Goal: Task Accomplishment & Management: Manage account settings

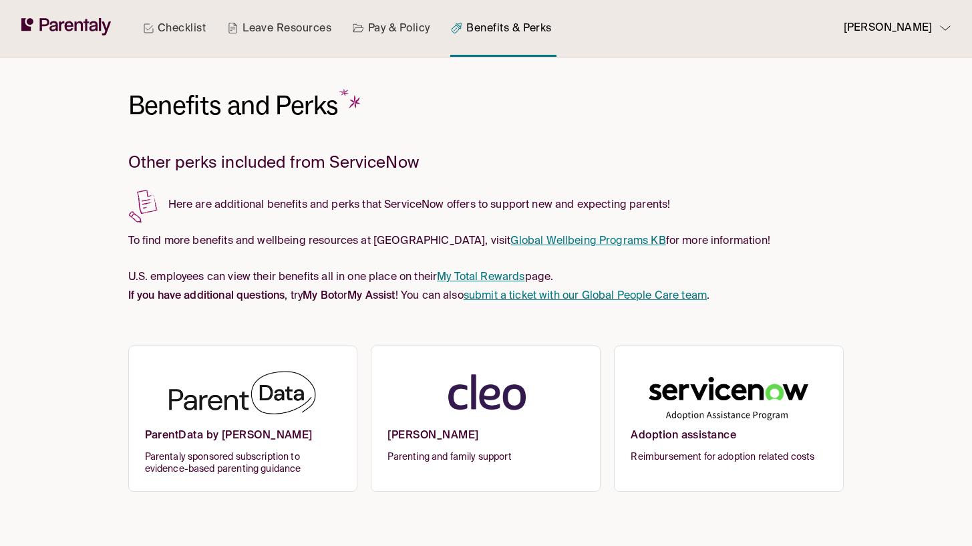
click at [521, 237] on link "Global Wellbeing Programs KB" at bounding box center [588, 241] width 155 height 11
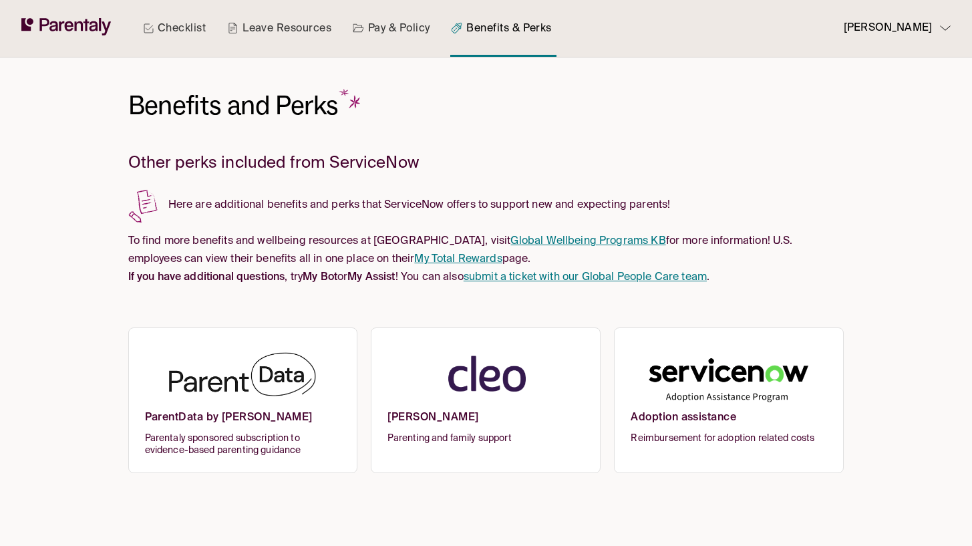
click at [414, 257] on link "My Total Rewards" at bounding box center [458, 259] width 88 height 11
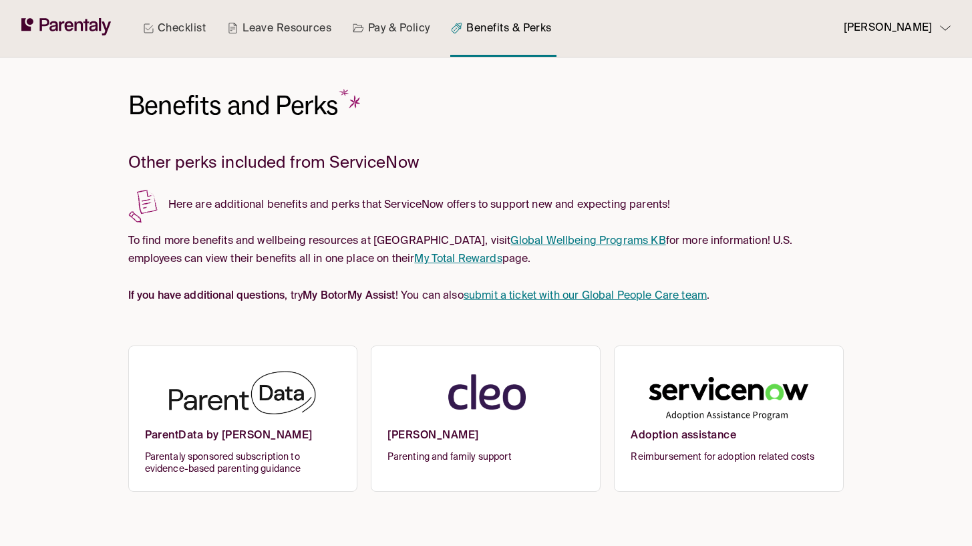
click at [471, 400] on img at bounding box center [486, 395] width 196 height 65
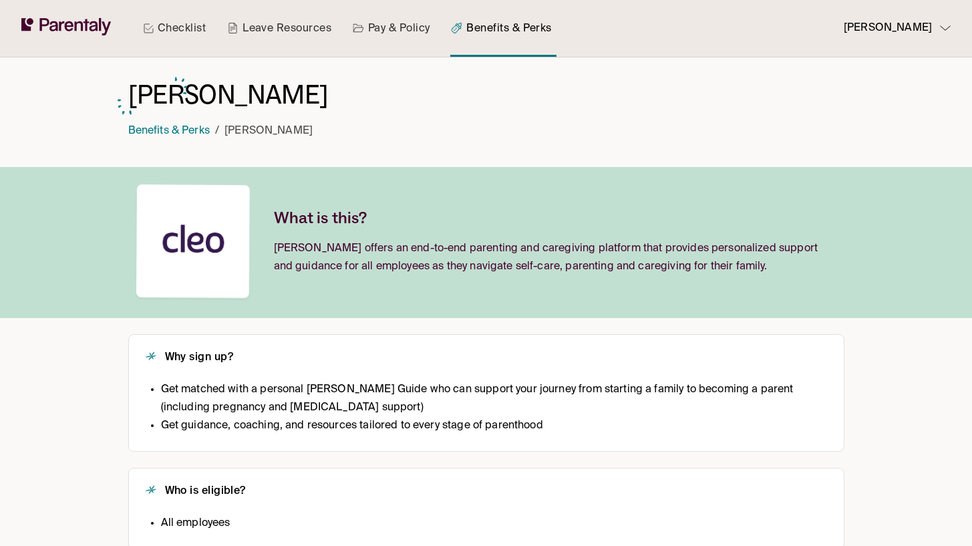
scroll to position [158, 0]
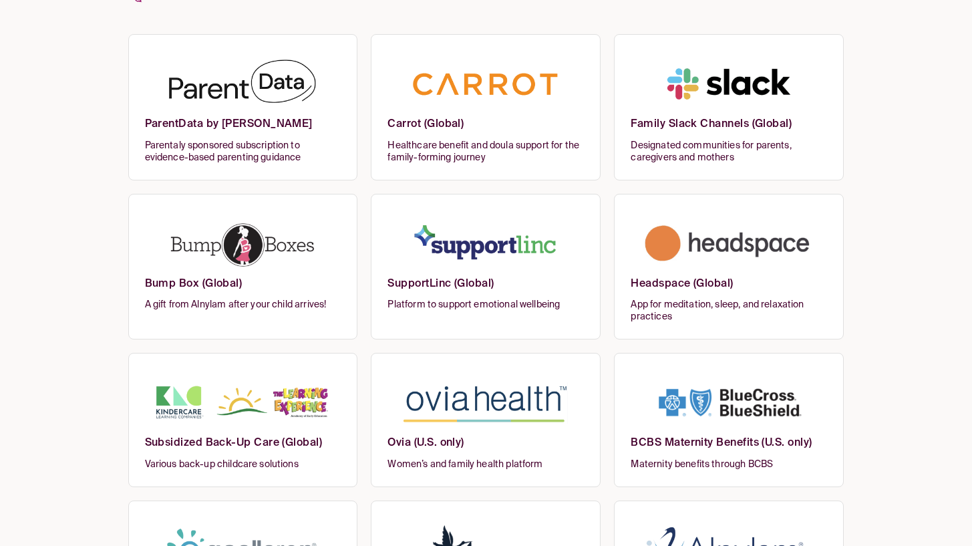
scroll to position [341, 0]
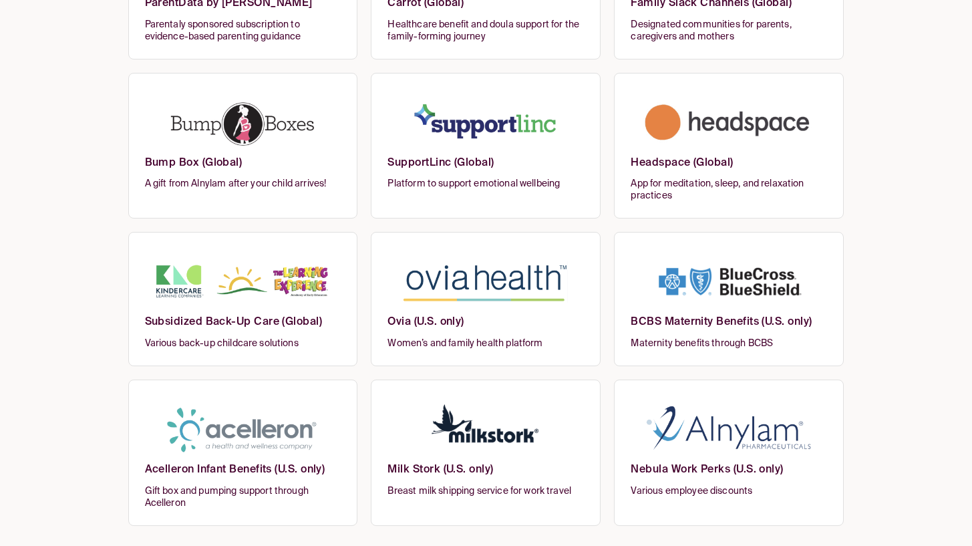
click at [758, 463] on h6 "Nebula Work Perks (U.S. only)" at bounding box center [729, 474] width 196 height 22
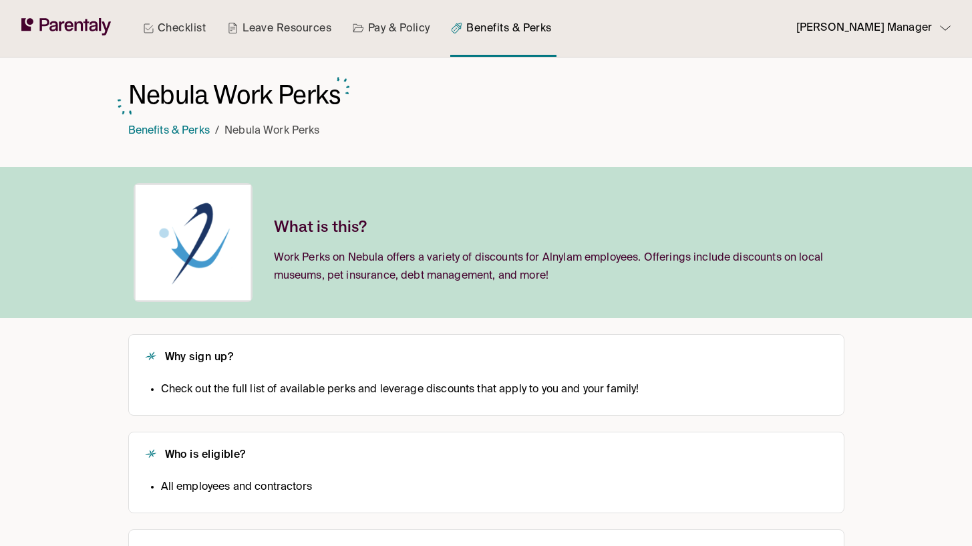
scroll to position [86, 0]
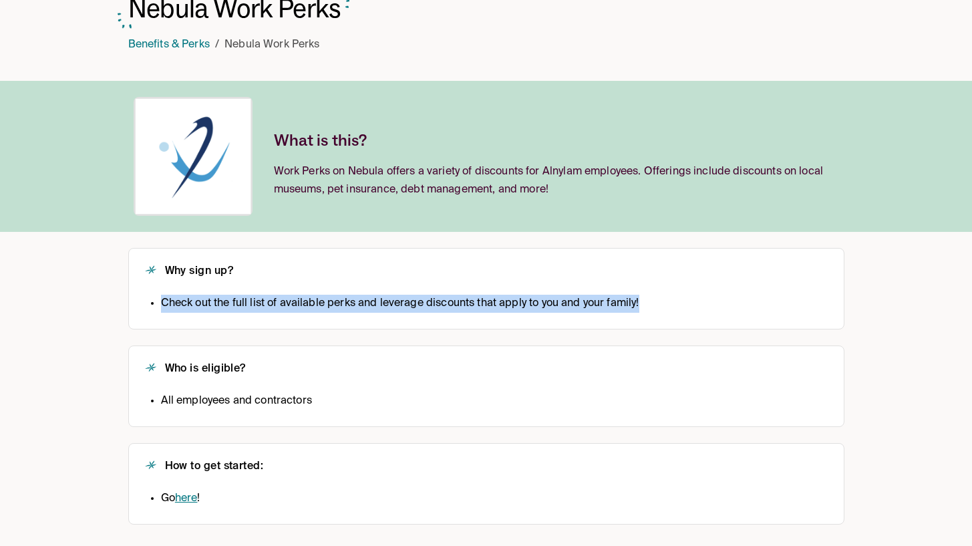
drag, startPoint x: 642, startPoint y: 305, endPoint x: 158, endPoint y: 306, distance: 483.8
click at [158, 306] on div "Check out the full list of available perks and leverage discounts that apply to…" at bounding box center [486, 304] width 683 height 18
copy li "Check out the full list of available perks and leverage discounts that apply to…"
click at [172, 45] on link "Benefits & Perks" at bounding box center [169, 44] width 82 height 11
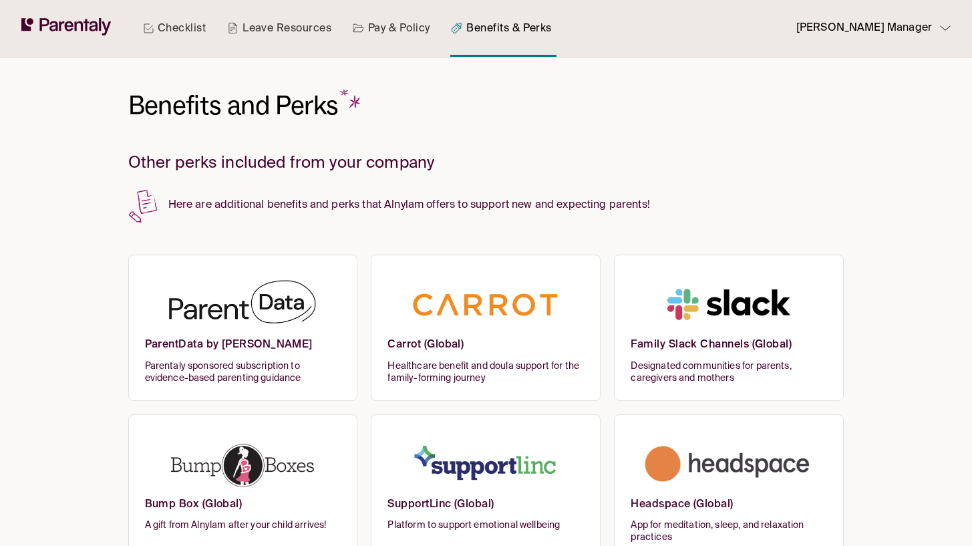
click at [298, 507] on h6 "Bump Box (Global)" at bounding box center [243, 509] width 196 height 22
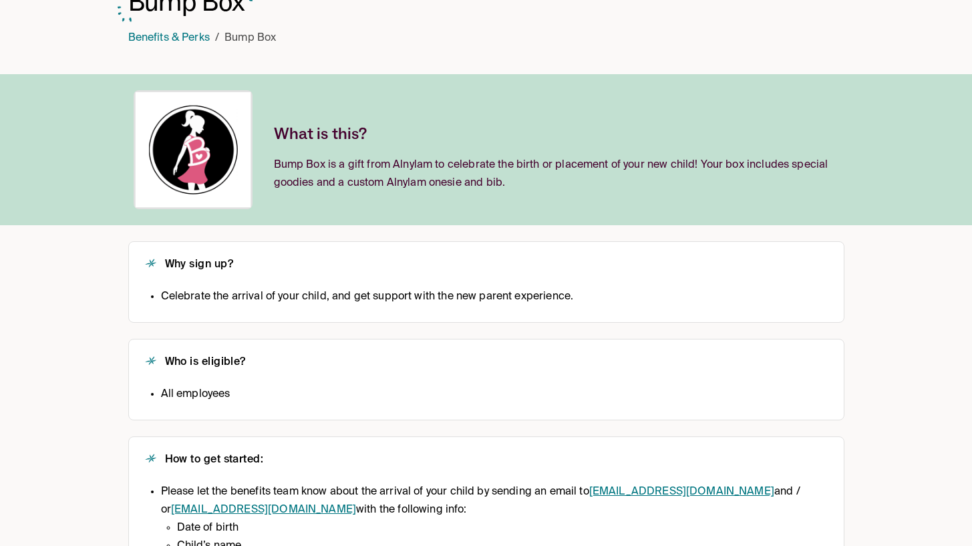
scroll to position [104, 0]
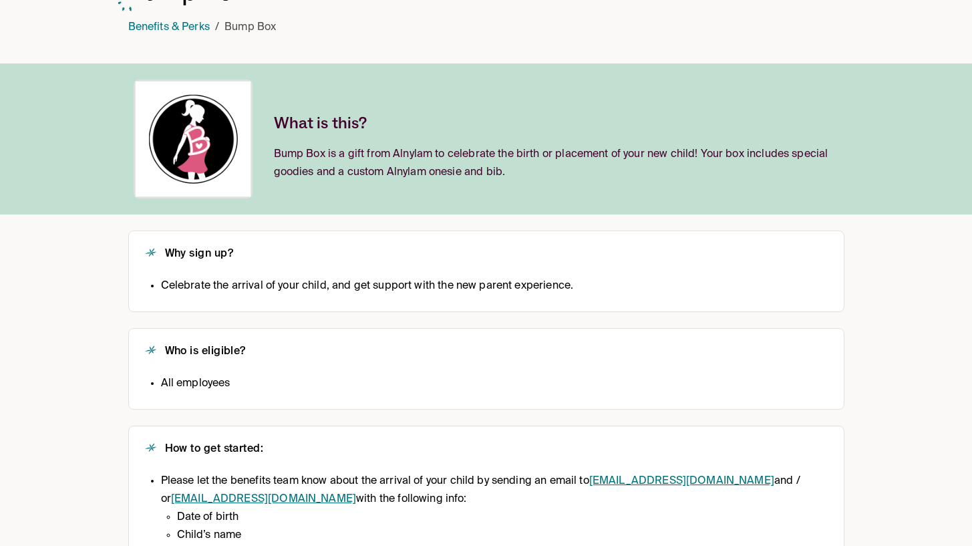
click at [263, 285] on li "Celebrate the arrival of your child, and get support with the new parent experi…" at bounding box center [367, 286] width 413 height 18
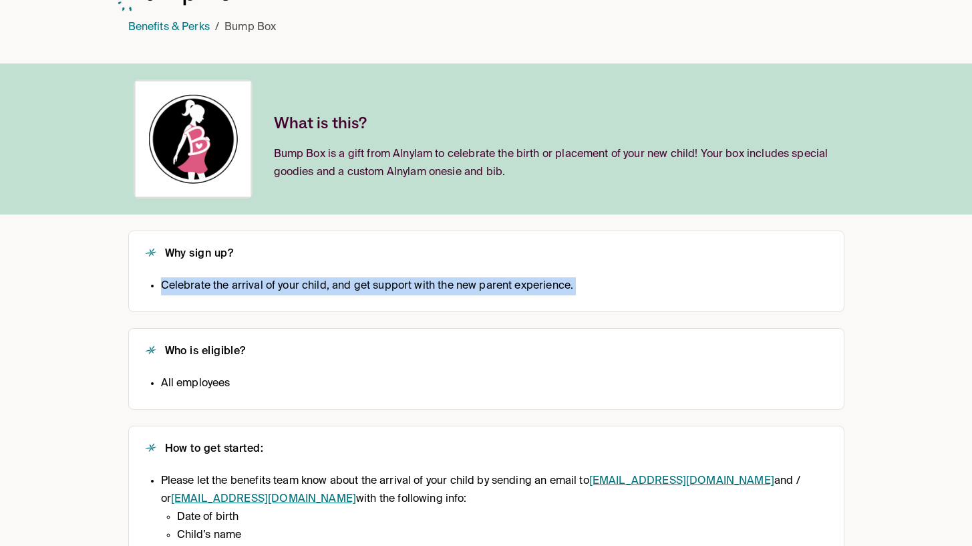
click at [263, 285] on li "Celebrate the arrival of your child, and get support with the new parent experi…" at bounding box center [367, 286] width 413 height 18
copy li "Celebrate the arrival of your child, and get support with the new parent experi…"
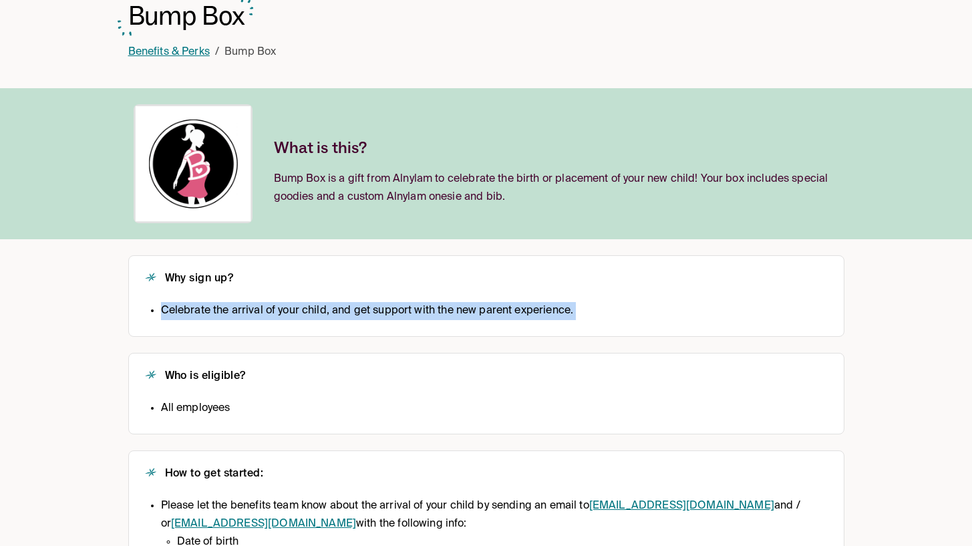
click at [144, 55] on link "Benefits & Perks" at bounding box center [169, 52] width 82 height 11
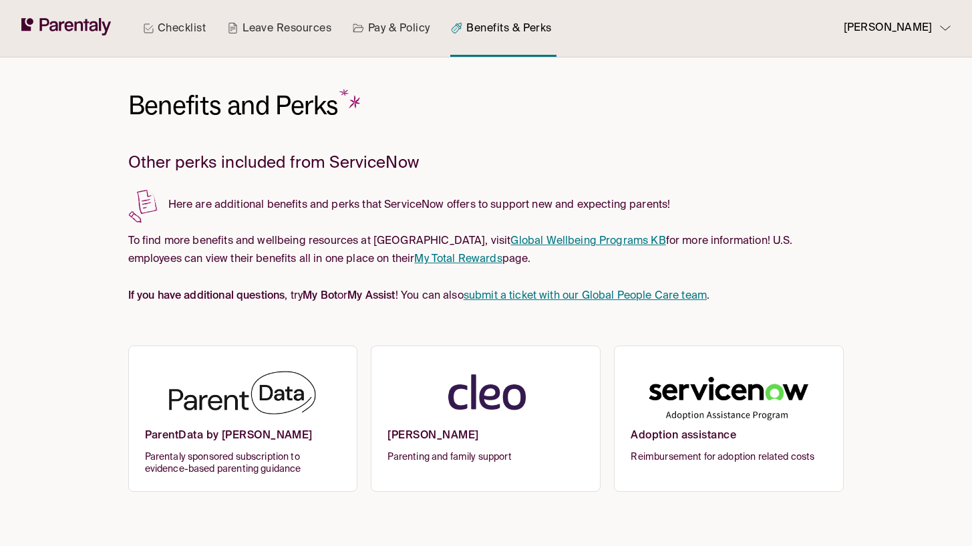
click at [170, 26] on link "Checklist" at bounding box center [174, 28] width 68 height 57
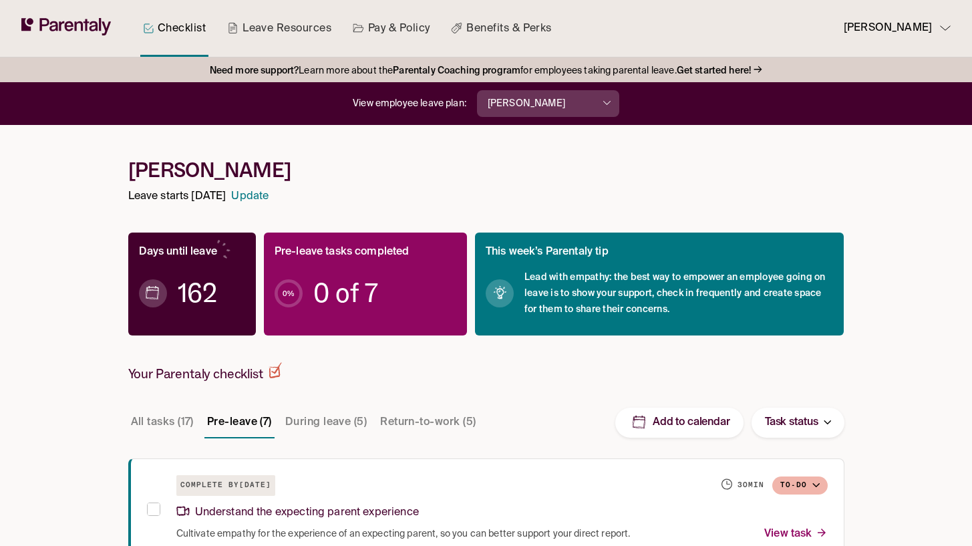
click at [713, 72] on strong "Get started here!" at bounding box center [714, 70] width 75 height 9
click at [938, 35] on div "Rachel Andes" at bounding box center [892, 28] width 96 height 18
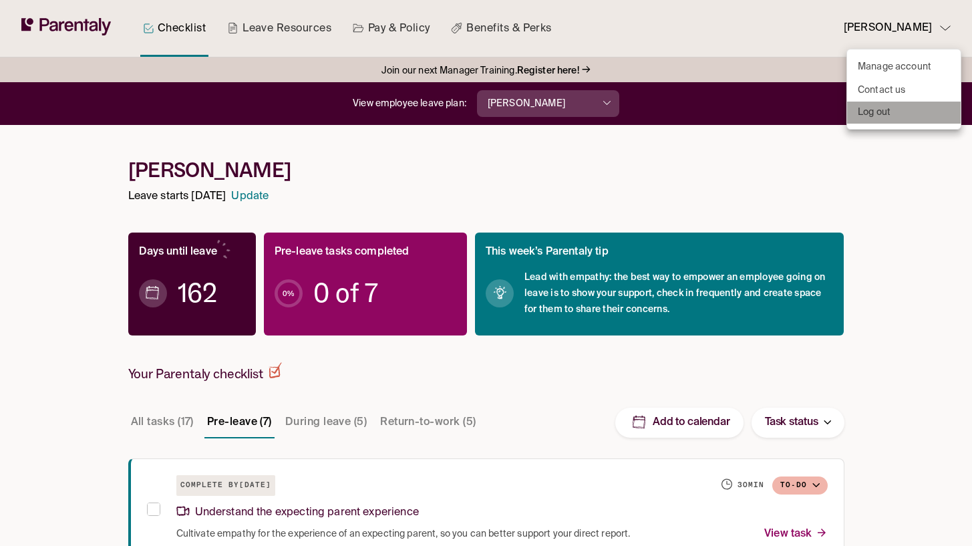
click at [899, 112] on li "Log out" at bounding box center [904, 113] width 114 height 22
